Goal: Information Seeking & Learning: Learn about a topic

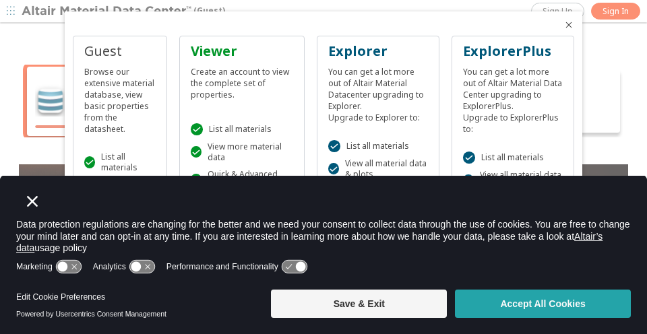
click at [508, 303] on button "Accept All Cookies" at bounding box center [543, 303] width 176 height 28
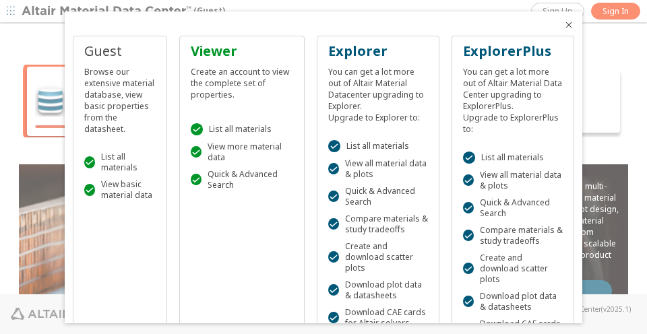
click at [568, 24] on icon "Close" at bounding box center [569, 24] width 11 height 11
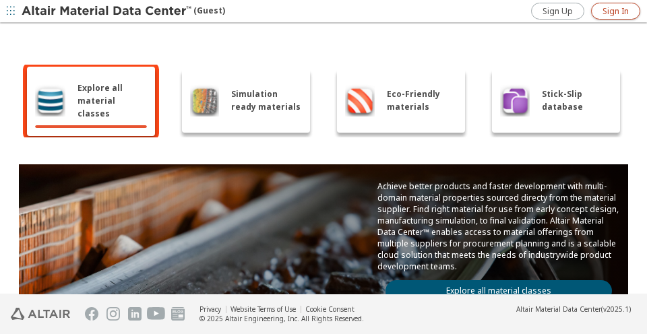
click at [612, 10] on span "Sign In" at bounding box center [616, 10] width 26 height 11
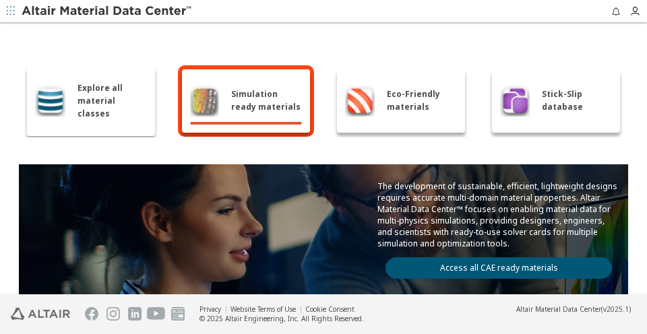
click at [78, 101] on span "Explore all material classes" at bounding box center [112, 100] width 69 height 38
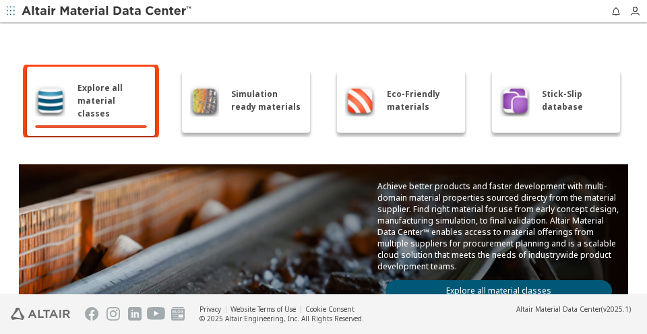
click at [445, 280] on link "Explore all material classes" at bounding box center [499, 291] width 227 height 22
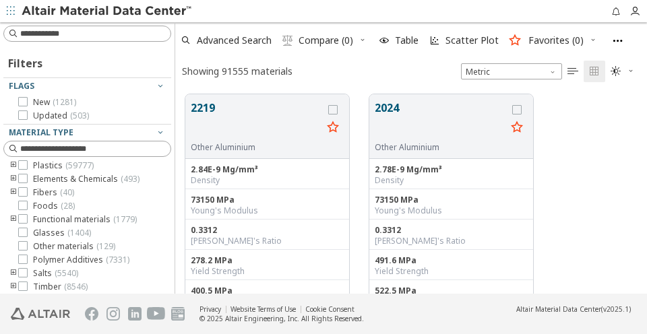
scroll to position [16, 0]
click at [11, 218] on icon "toogle group" at bounding box center [13, 219] width 9 height 11
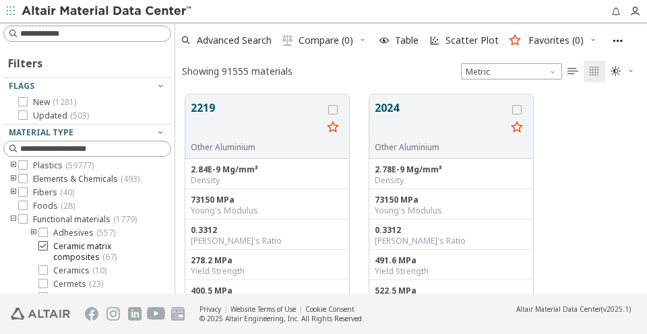
scroll to position [17, 0]
click at [42, 229] on icon at bounding box center [42, 231] width 9 height 9
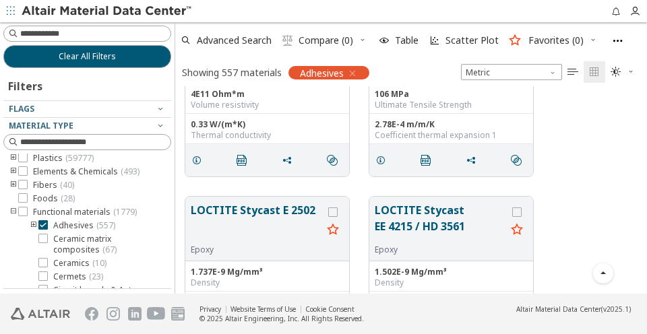
scroll to position [185, 0]
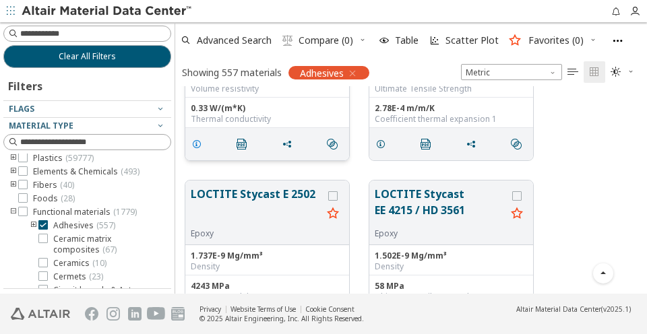
click at [200, 143] on icon "grid" at bounding box center [196, 143] width 11 height 11
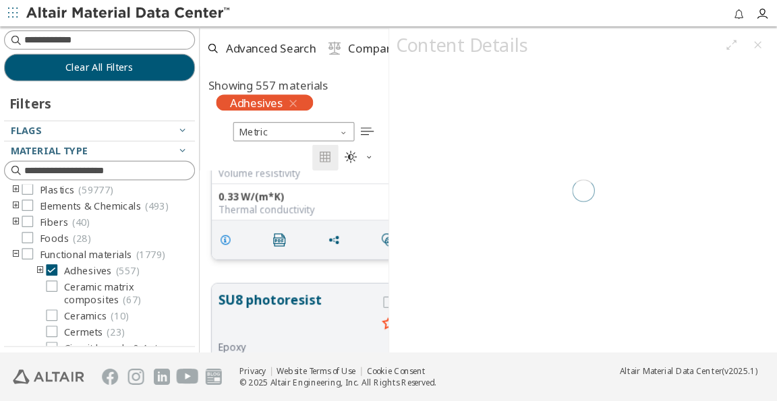
scroll to position [1, 1]
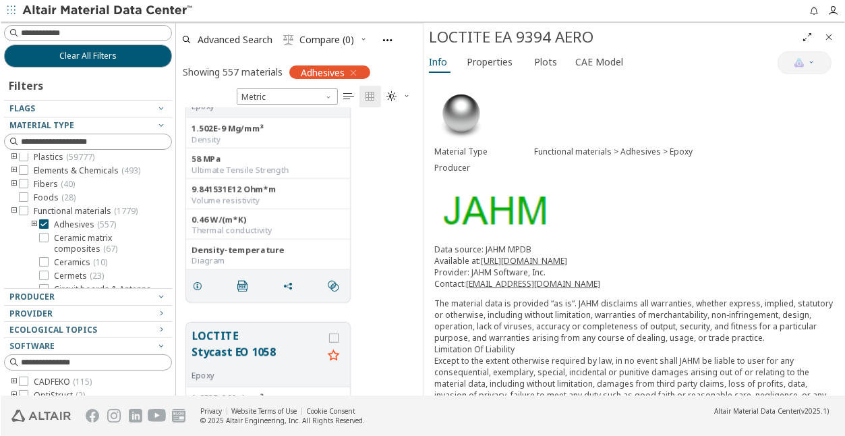
scroll to position [878, 0]
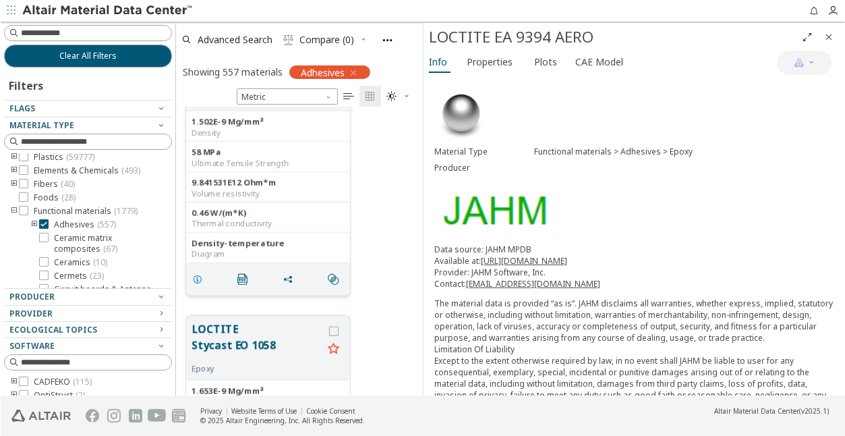
click at [200, 274] on icon "grid" at bounding box center [196, 279] width 11 height 11
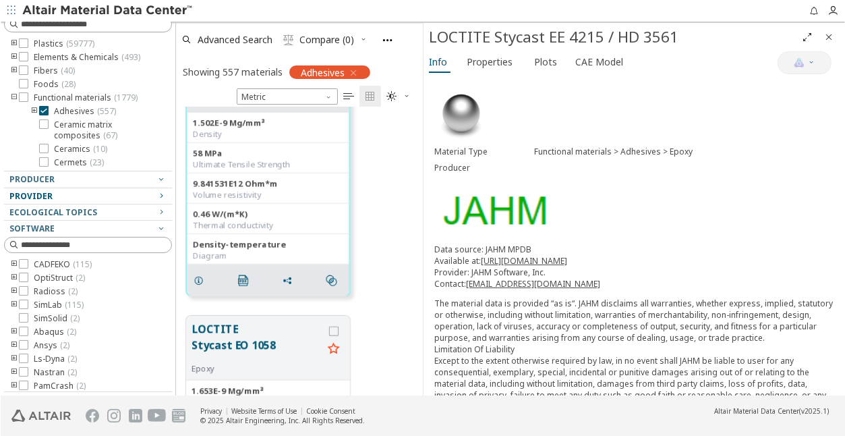
scroll to position [117, 0]
click at [160, 196] on icon "button" at bounding box center [160, 196] width 11 height 11
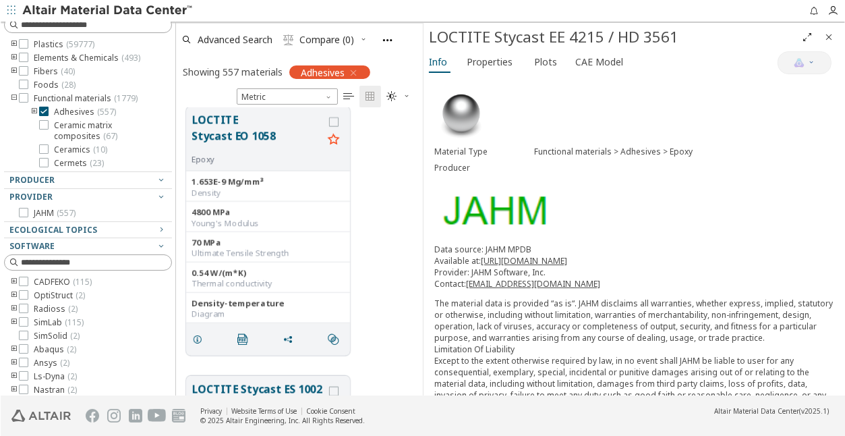
scroll to position [1097, 0]
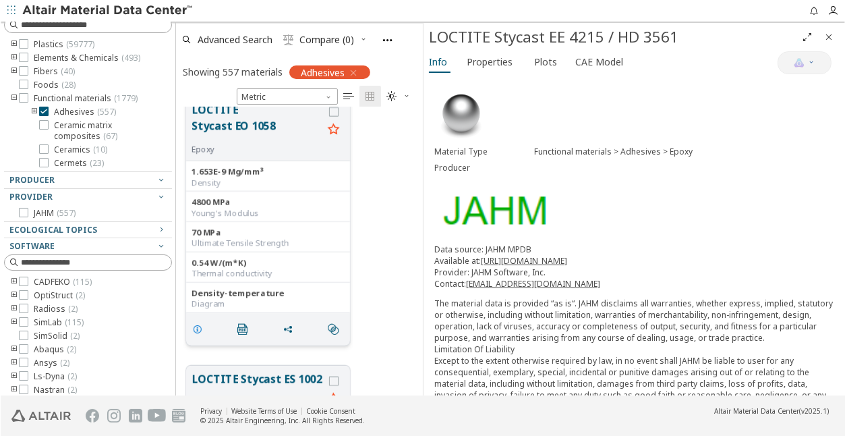
click at [202, 327] on span "grid" at bounding box center [200, 329] width 22 height 26
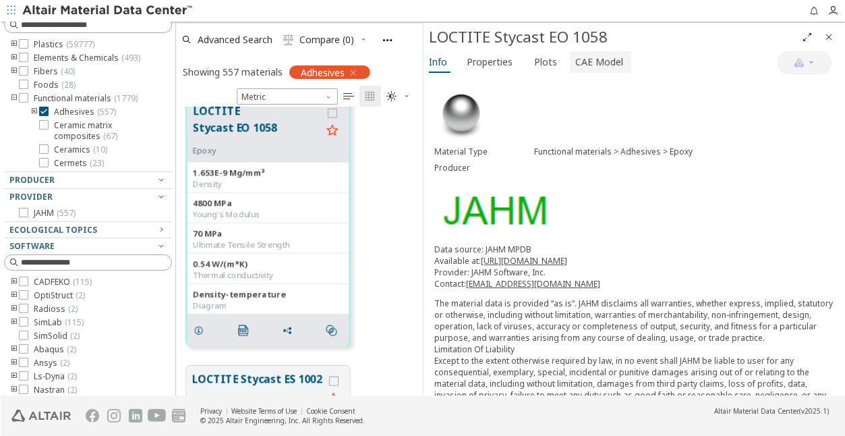
click at [586, 60] on span "CAE Model" at bounding box center [598, 62] width 48 height 22
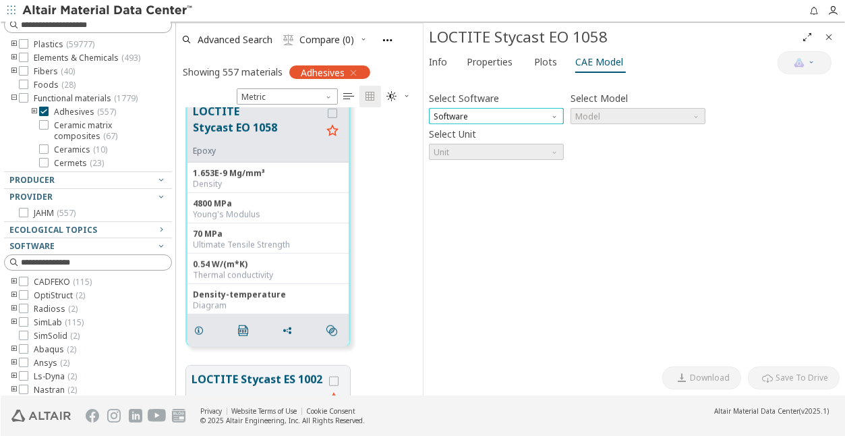
click at [476, 115] on span "Software" at bounding box center [495, 116] width 135 height 16
click at [459, 143] on span "SimLab" at bounding box center [448, 145] width 28 height 11
click at [609, 103] on label "Select Model" at bounding box center [598, 98] width 57 height 20
click at [611, 109] on span "Model" at bounding box center [637, 116] width 135 height 16
click at [647, 135] on button "Dielectric Frequency List" at bounding box center [637, 129] width 135 height 16
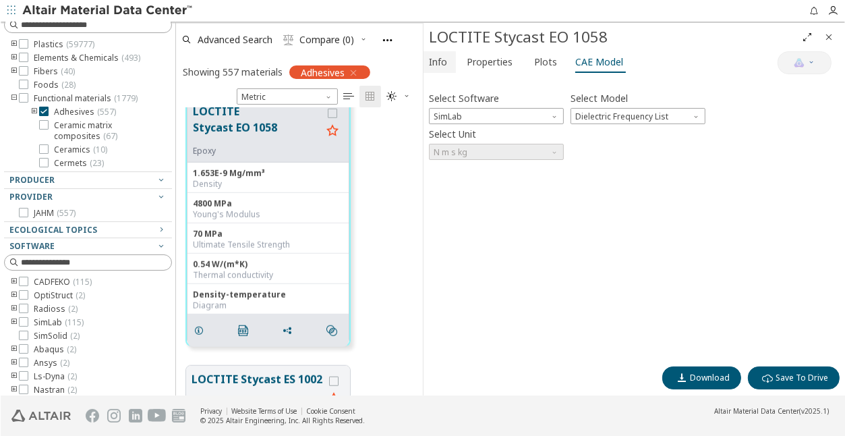
click at [435, 60] on span "Info" at bounding box center [437, 62] width 18 height 22
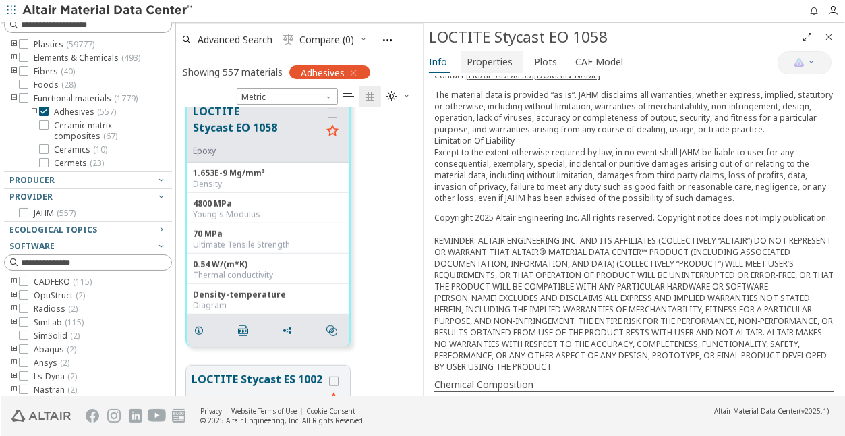
click at [491, 61] on span "Properties" at bounding box center [489, 62] width 46 height 22
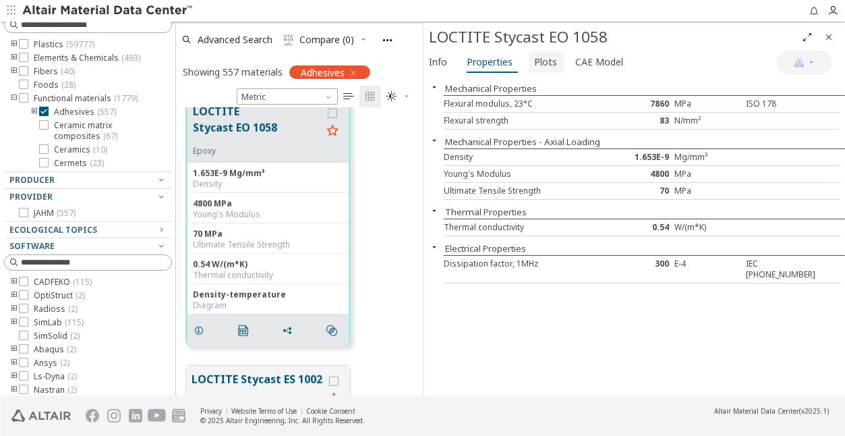
click at [543, 59] on span "Plots" at bounding box center [544, 62] width 23 height 22
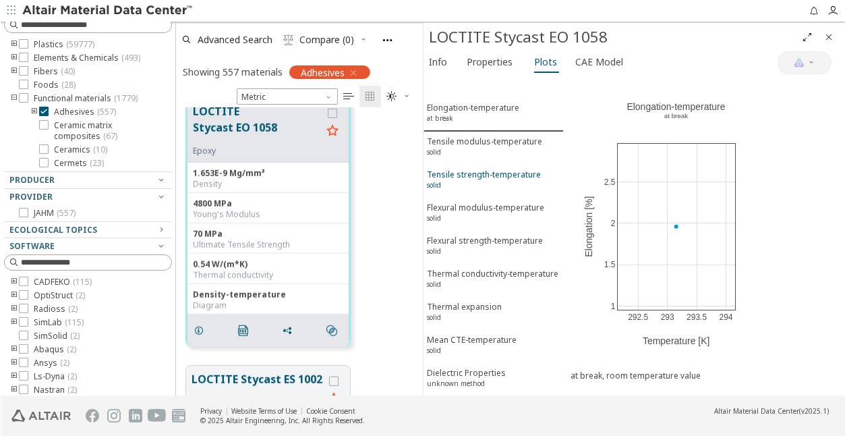
click at [483, 169] on div "Tensile strength-temperature solid" at bounding box center [483, 181] width 114 height 25
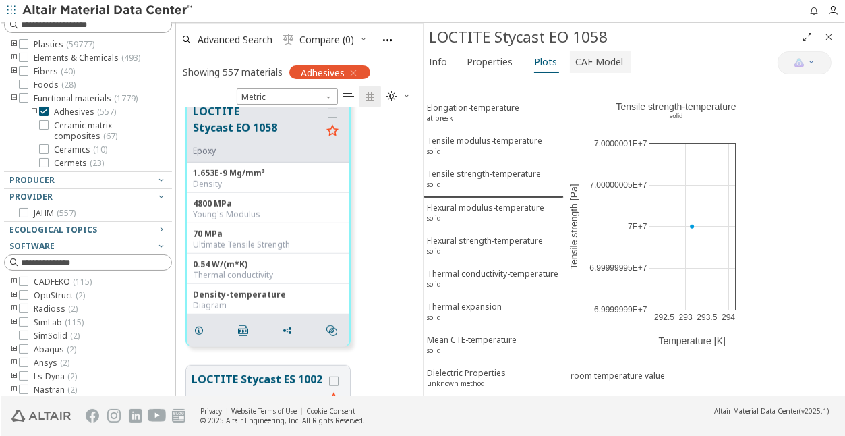
click at [595, 65] on span "CAE Model" at bounding box center [598, 62] width 48 height 22
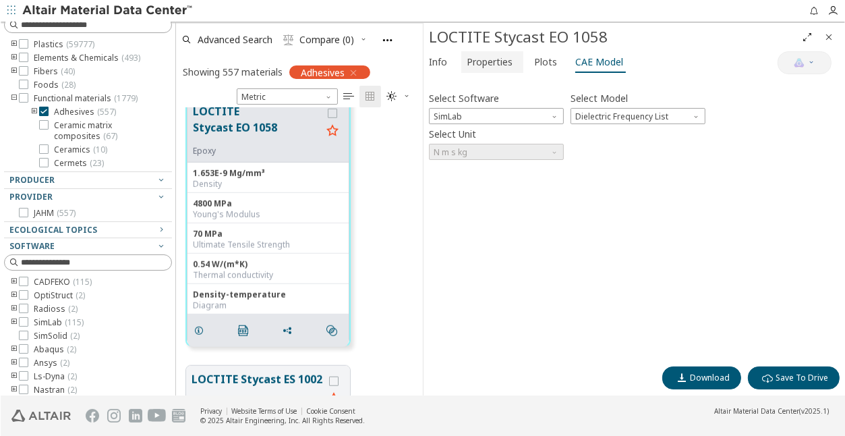
click at [482, 59] on span "Properties" at bounding box center [489, 62] width 46 height 22
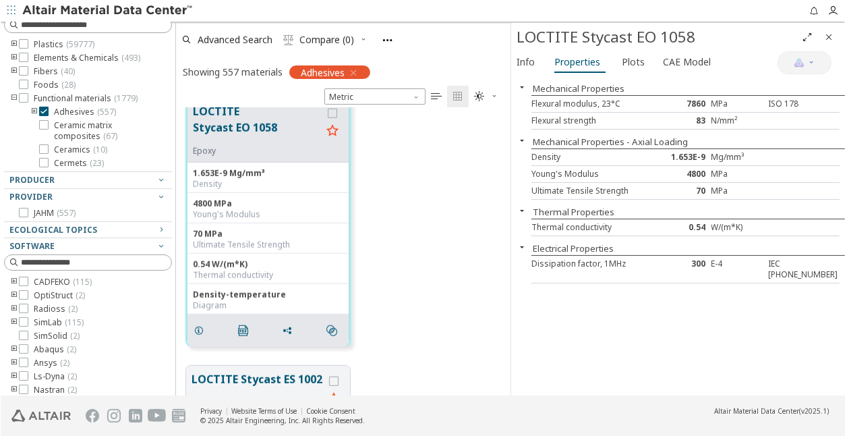
scroll to position [1, 1]
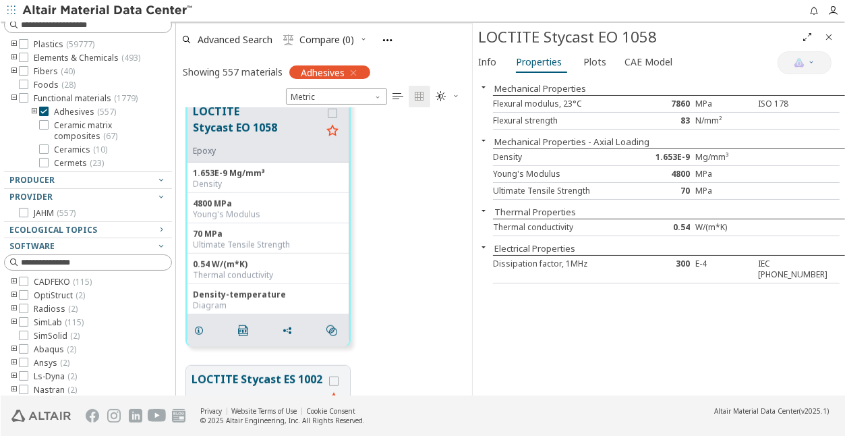
drag, startPoint x: 421, startPoint y: 239, endPoint x: 468, endPoint y: 243, distance: 46.7
